Goal: Subscribe to service/newsletter

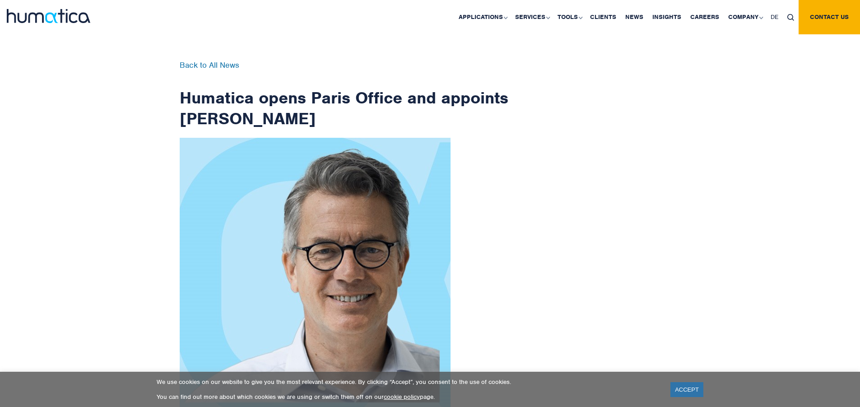
scroll to position [1441, 0]
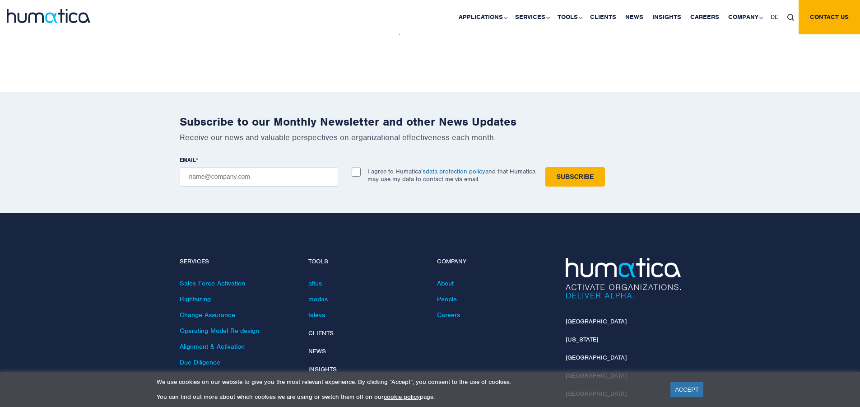
checkbox input "true"
type input "[EMAIL_ADDRESS][DOMAIN_NAME]"
click at [546, 167] on input "Subscribe" at bounding box center [576, 176] width 60 height 19
